Goal: Transaction & Acquisition: Purchase product/service

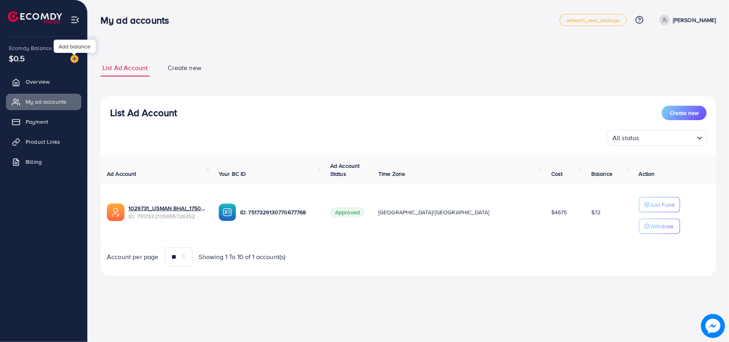
click at [77, 55] on div "Add balance" at bounding box center [75, 46] width 42 height 18
click at [76, 58] on img at bounding box center [74, 59] width 8 height 8
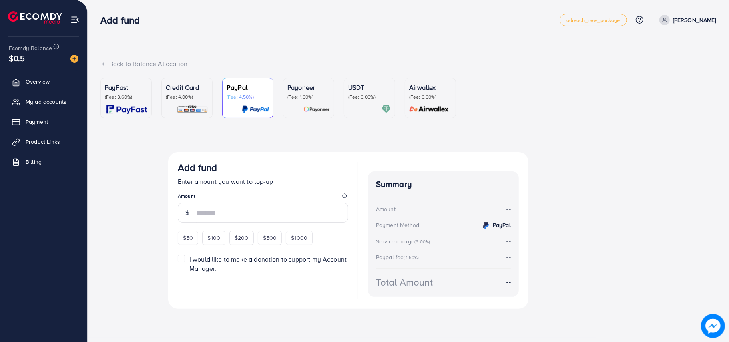
click at [134, 92] on p "PayFast" at bounding box center [126, 87] width 42 height 10
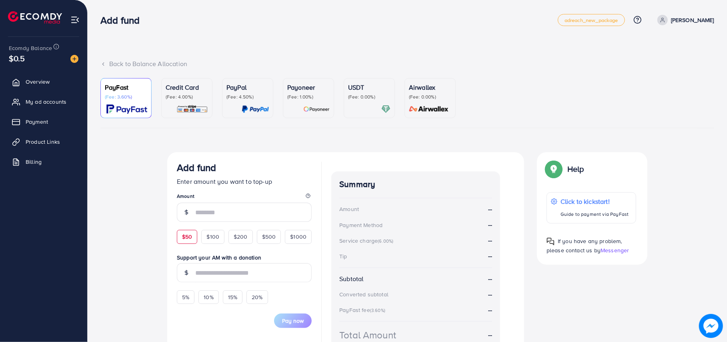
click at [195, 236] on div "$50" at bounding box center [187, 237] width 20 height 14
type input "**"
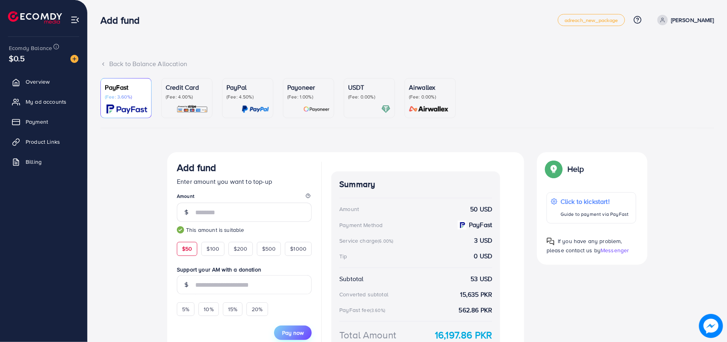
click at [300, 335] on span "Pay now" at bounding box center [293, 333] width 22 height 8
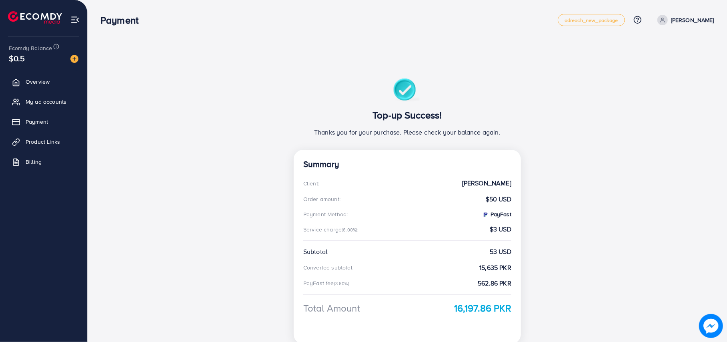
scroll to position [62, 0]
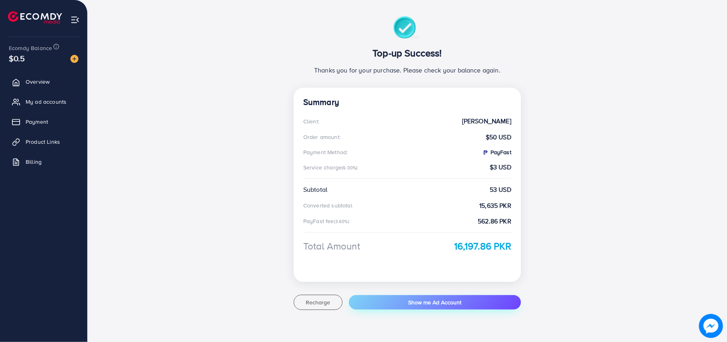
click at [423, 305] on span "Show me Ad Account" at bounding box center [434, 302] width 53 height 8
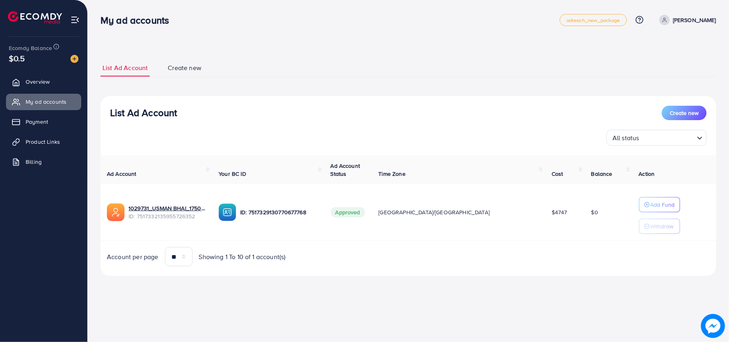
click at [682, 21] on p "[PERSON_NAME]" at bounding box center [694, 20] width 43 height 10
click at [671, 65] on span "Log out" at bounding box center [668, 66] width 22 height 10
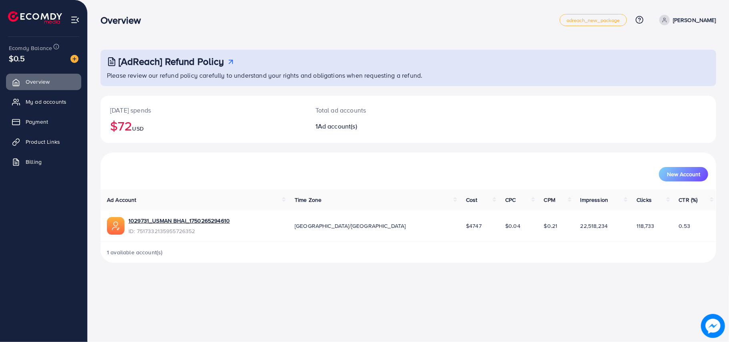
click at [692, 18] on p "[PERSON_NAME]" at bounding box center [694, 20] width 43 height 10
click at [665, 68] on span "Log out" at bounding box center [668, 66] width 22 height 10
click at [50, 124] on link "Payment" at bounding box center [43, 122] width 75 height 16
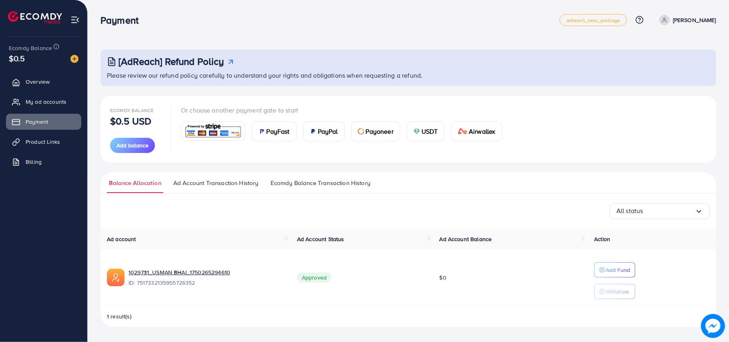
click at [200, 181] on span "Ad Account Transaction History" at bounding box center [215, 183] width 85 height 9
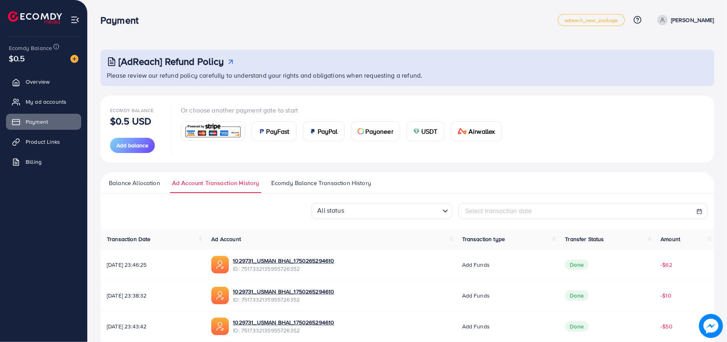
click at [314, 185] on span "Ecomdy Balance Transaction History" at bounding box center [321, 183] width 100 height 9
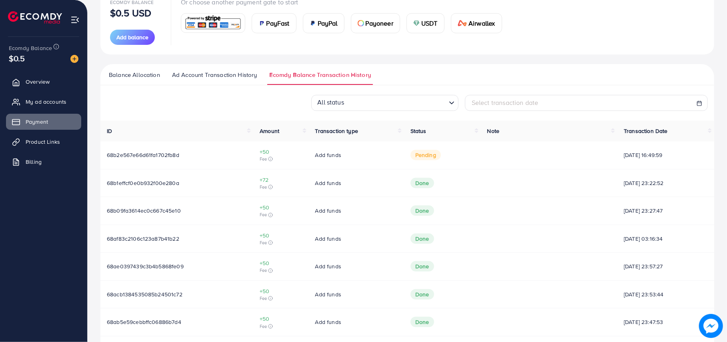
scroll to position [109, 0]
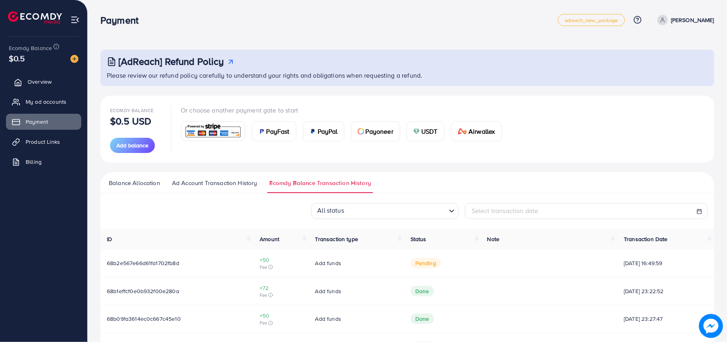
click at [36, 81] on span "Overview" at bounding box center [40, 82] width 24 height 8
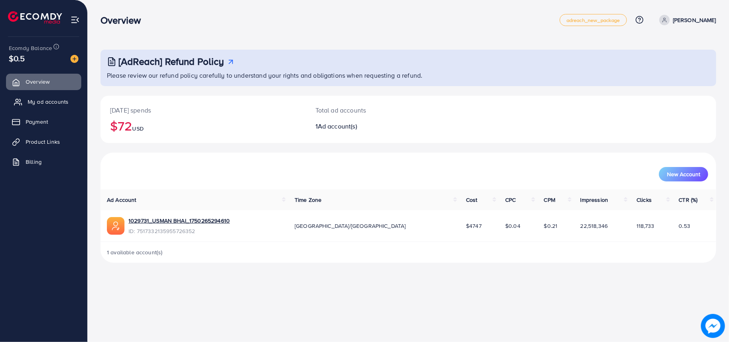
click at [44, 108] on link "My ad accounts" at bounding box center [43, 102] width 75 height 16
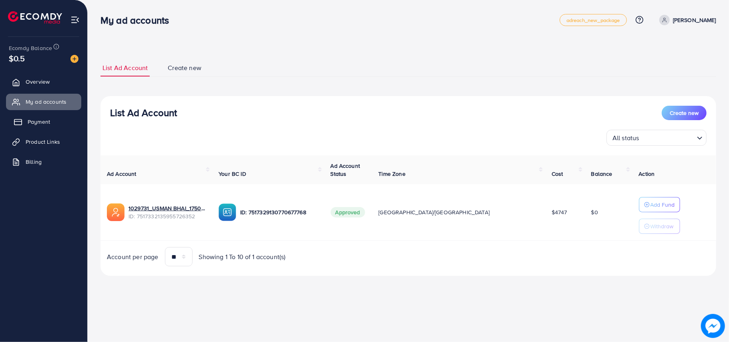
click at [42, 122] on span "Payment" at bounding box center [39, 122] width 22 height 8
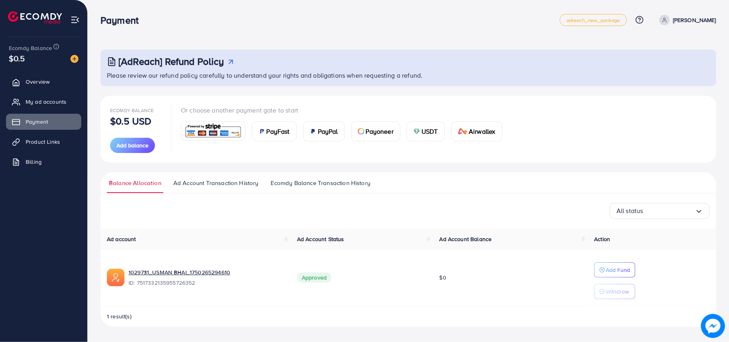
click at [313, 184] on span "Ecomdy Balance Transaction History" at bounding box center [321, 183] width 100 height 9
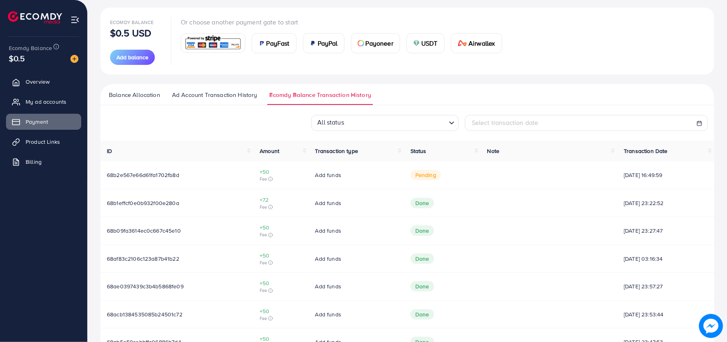
scroll to position [95, 0]
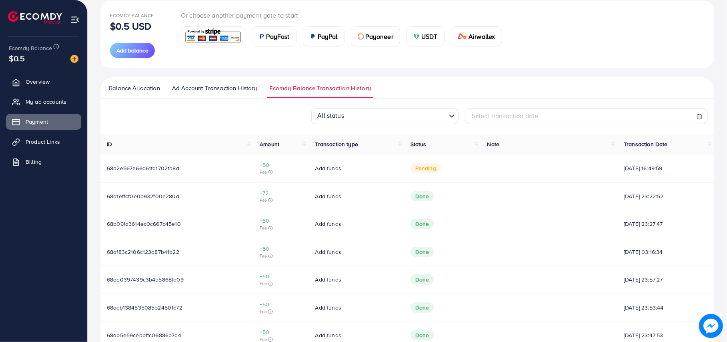
drag, startPoint x: 192, startPoint y: 171, endPoint x: 106, endPoint y: 170, distance: 86.1
click at [106, 170] on td "68b2e567e66d61fa1702fb8d" at bounding box center [176, 168] width 153 height 28
copy span "68b2e567e66d61fa1702fb8d"
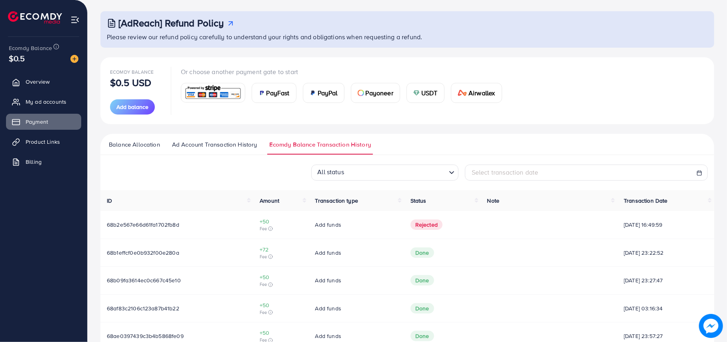
scroll to position [29, 0]
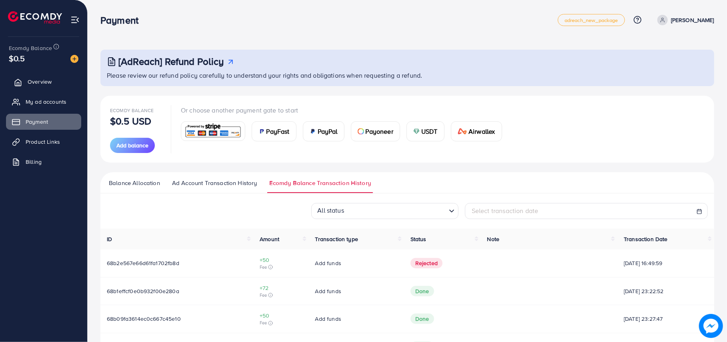
click at [41, 77] on link "Overview" at bounding box center [43, 82] width 75 height 16
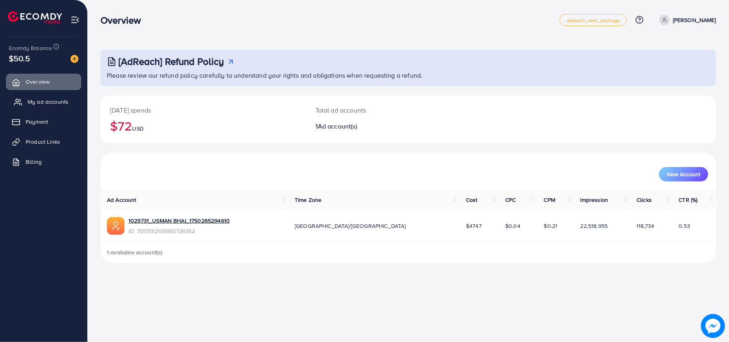
click at [40, 100] on span "My ad accounts" at bounding box center [48, 102] width 41 height 8
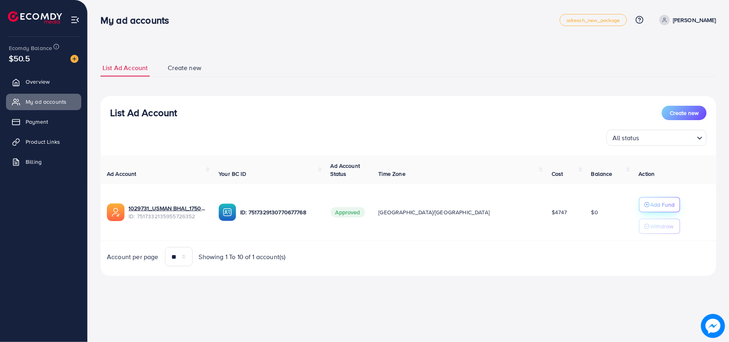
click at [644, 207] on icon "button" at bounding box center [647, 205] width 6 height 6
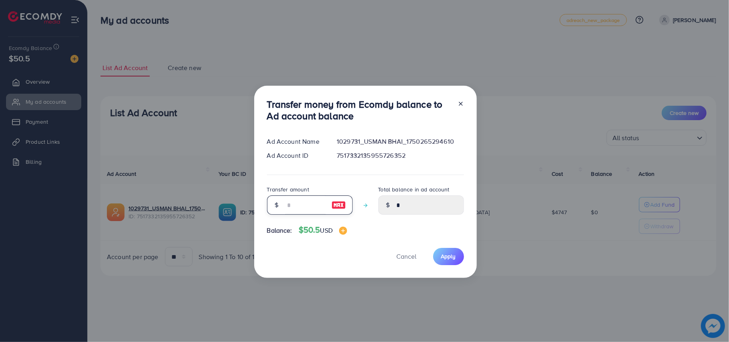
click at [300, 204] on input "number" at bounding box center [305, 204] width 40 height 19
type input "*"
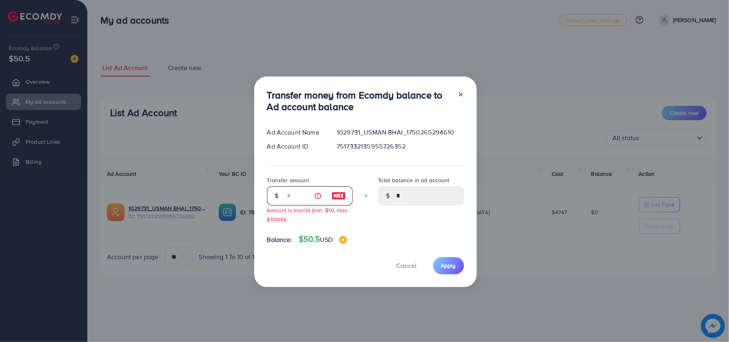
type input "****"
type input "**"
type input "*****"
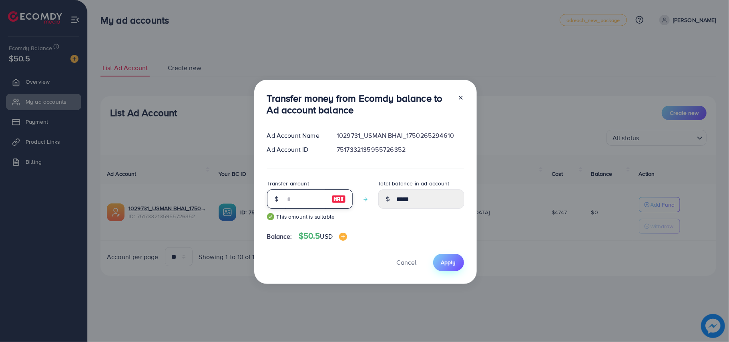
type input "**"
click at [443, 260] on span "Apply" at bounding box center [448, 262] width 15 height 8
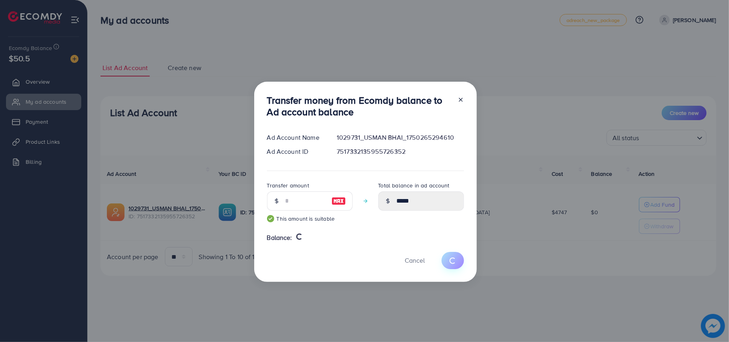
type input "*"
